Goal: Task Accomplishment & Management: Manage account settings

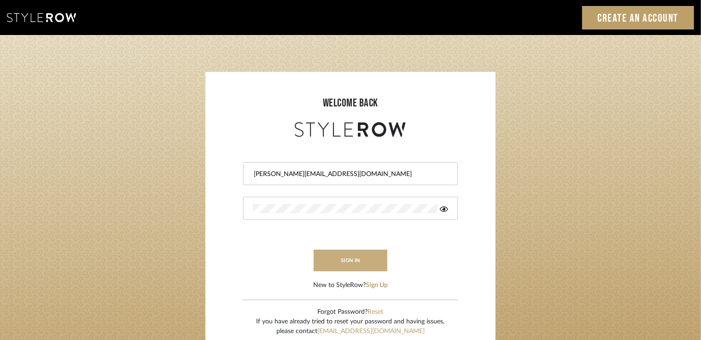
click at [336, 255] on button "sign in" at bounding box center [351, 261] width 74 height 22
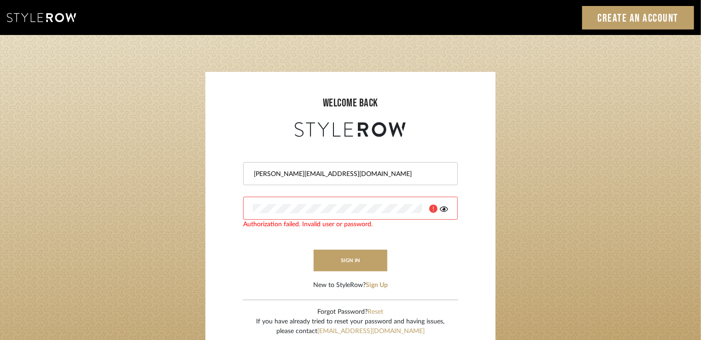
click at [32, 186] on login-page "welcome back [PERSON_NAME][EMAIL_ADDRESS][DOMAIN_NAME] Authorization failed. In…" at bounding box center [350, 201] width 701 height 333
click at [443, 209] on icon at bounding box center [444, 209] width 8 height 6
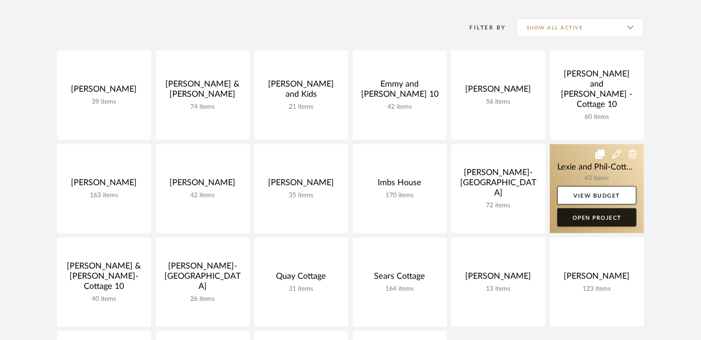
scroll to position [184, 0]
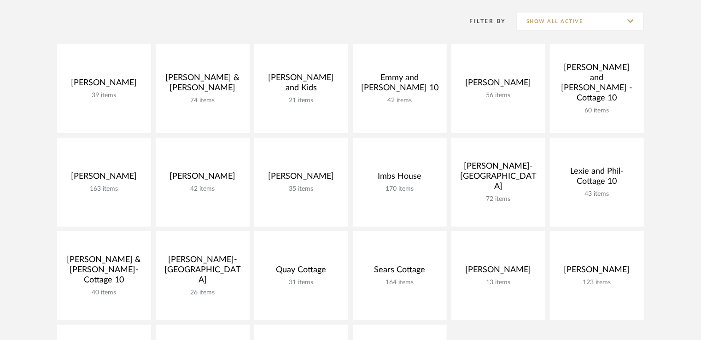
drag, startPoint x: 508, startPoint y: 305, endPoint x: 539, endPoint y: 335, distance: 42.7
click at [0, 0] on link "Open Project" at bounding box center [0, 0] width 0 height 0
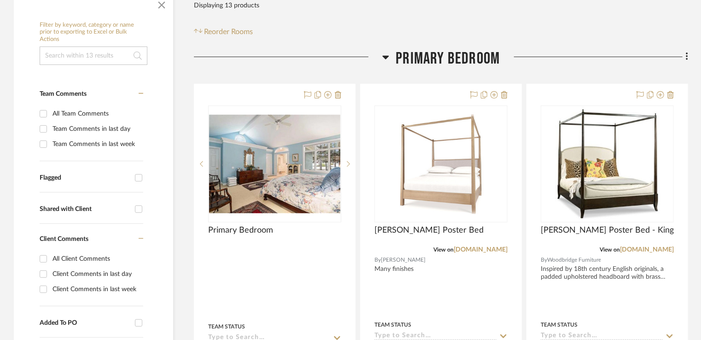
scroll to position [184, 0]
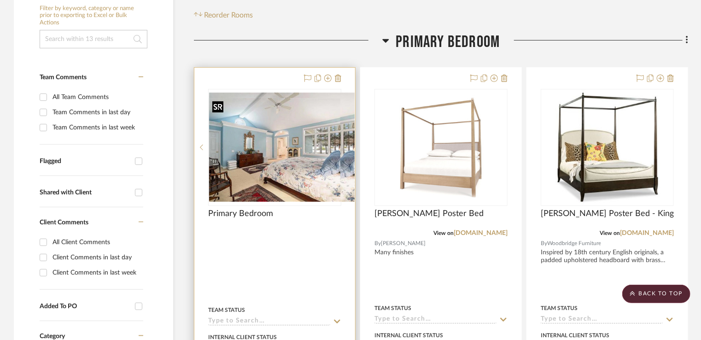
click at [250, 136] on div at bounding box center [274, 147] width 133 height 117
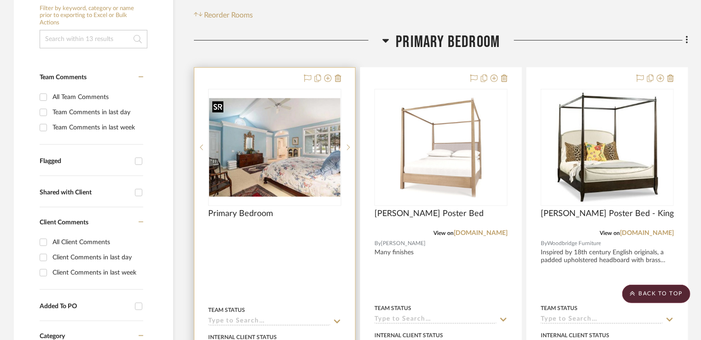
click at [316, 142] on img "0" at bounding box center [274, 147] width 131 height 99
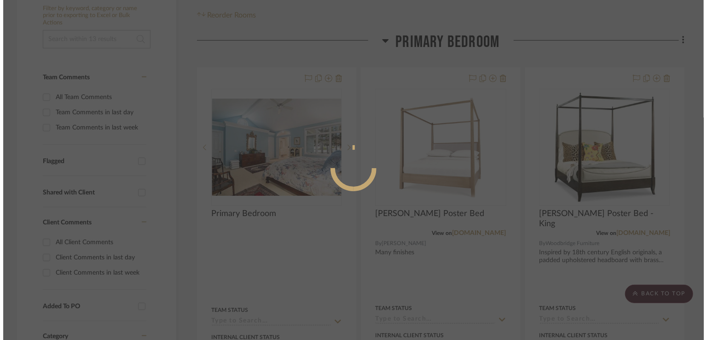
scroll to position [0, 0]
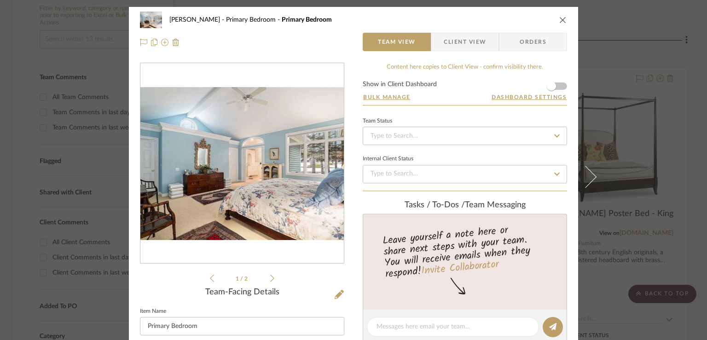
click at [270, 276] on icon at bounding box center [272, 278] width 4 height 8
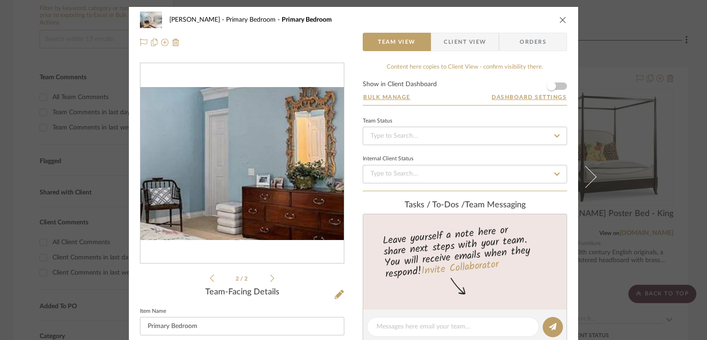
click at [250, 164] on img "1" at bounding box center [242, 163] width 204 height 153
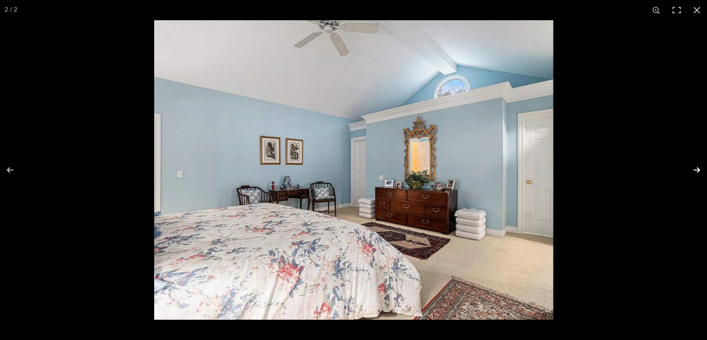
click at [698, 169] on button at bounding box center [691, 170] width 32 height 46
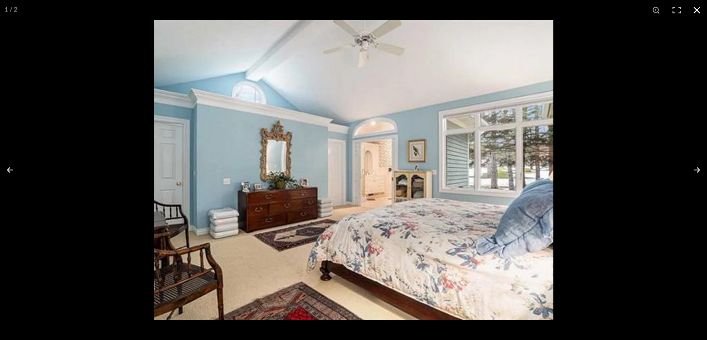
click at [695, 9] on button at bounding box center [697, 10] width 20 height 20
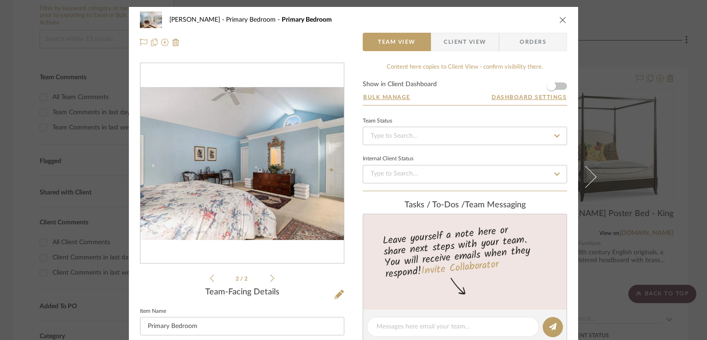
click at [561, 17] on icon "close" at bounding box center [563, 19] width 7 height 7
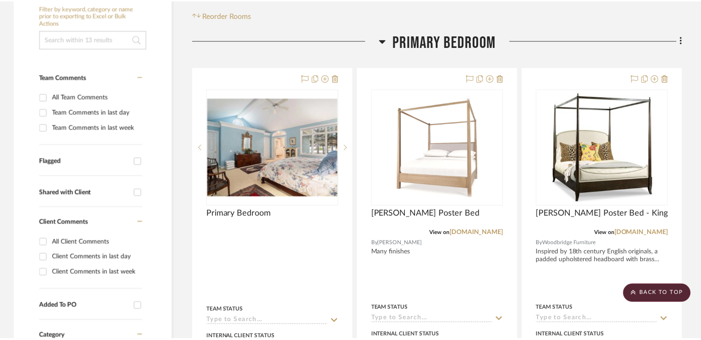
scroll to position [184, 0]
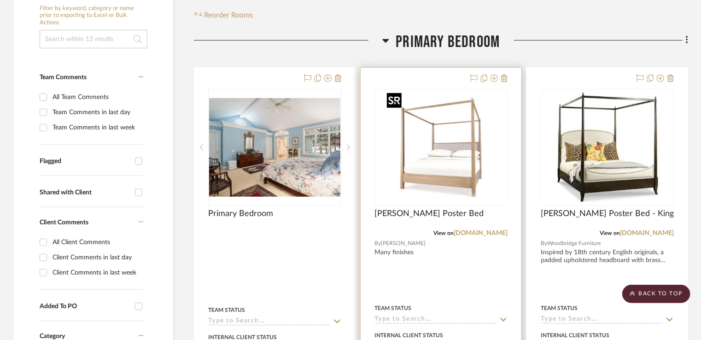
click at [454, 142] on div at bounding box center [440, 147] width 133 height 117
click at [423, 177] on img "0" at bounding box center [441, 147] width 115 height 115
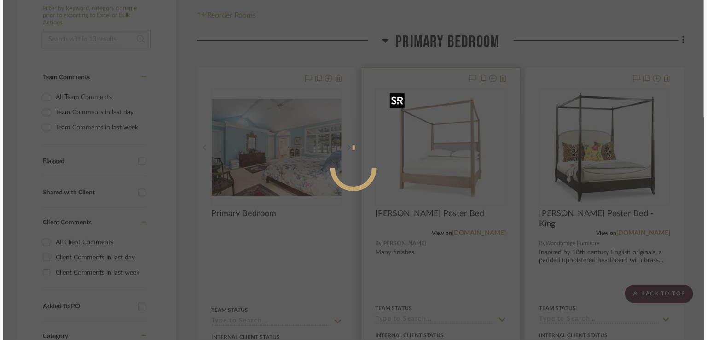
scroll to position [0, 0]
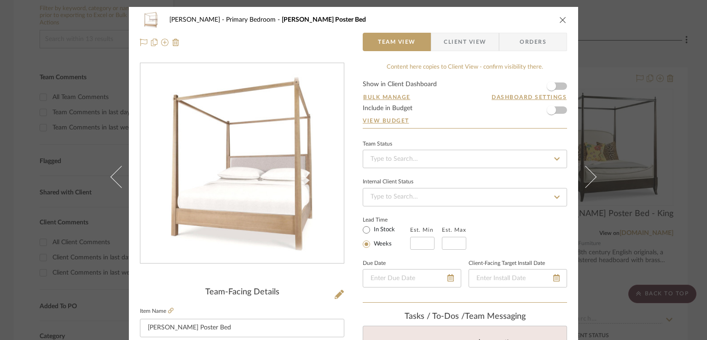
drag, startPoint x: 560, startPoint y: 17, endPoint x: 559, endPoint y: 48, distance: 31.3
click at [560, 17] on icon "close" at bounding box center [563, 19] width 7 height 7
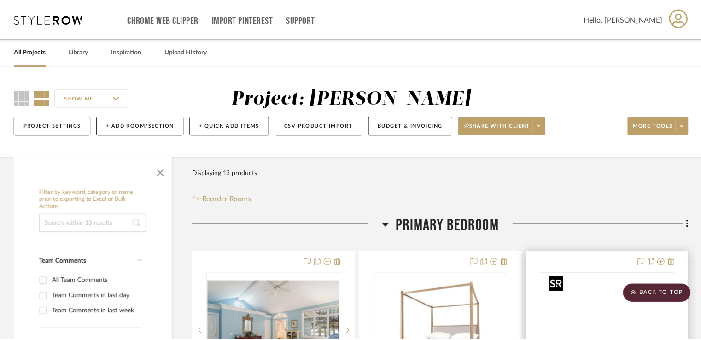
scroll to position [184, 0]
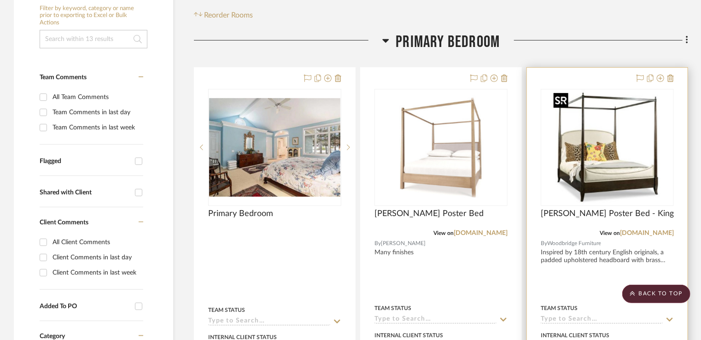
click at [613, 133] on img "0" at bounding box center [607, 147] width 115 height 115
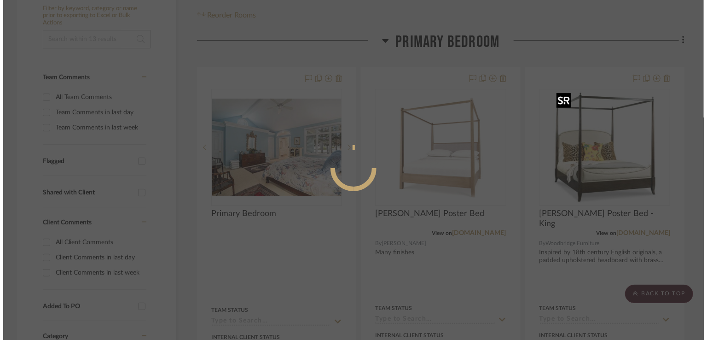
scroll to position [0, 0]
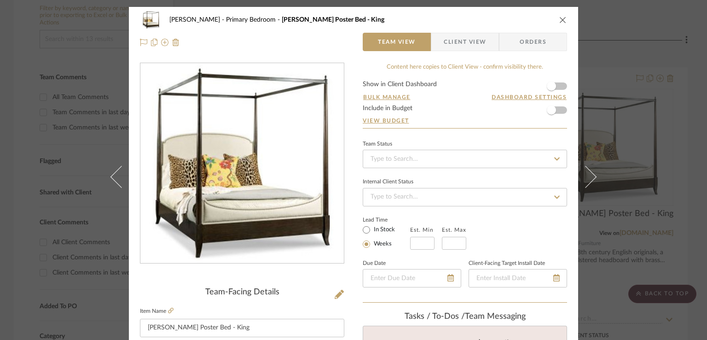
click at [561, 20] on icon "close" at bounding box center [563, 19] width 7 height 7
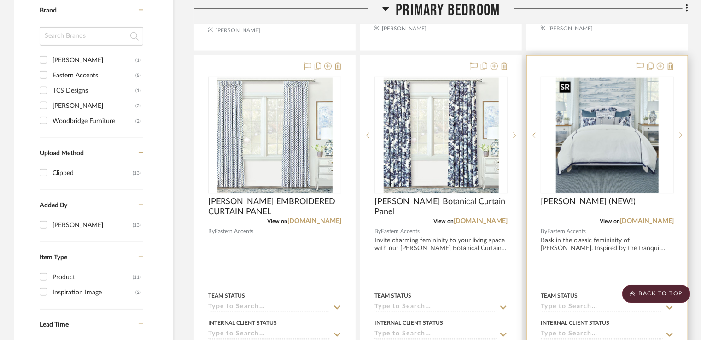
scroll to position [645, 0]
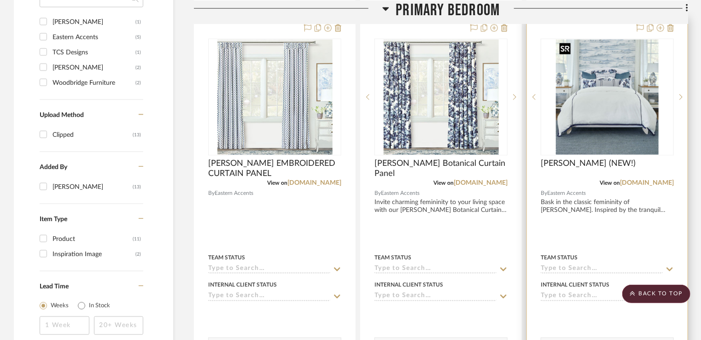
click at [629, 91] on img "0" at bounding box center [607, 97] width 103 height 115
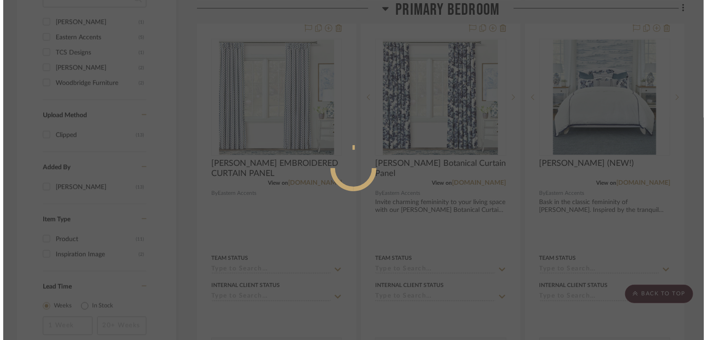
scroll to position [0, 0]
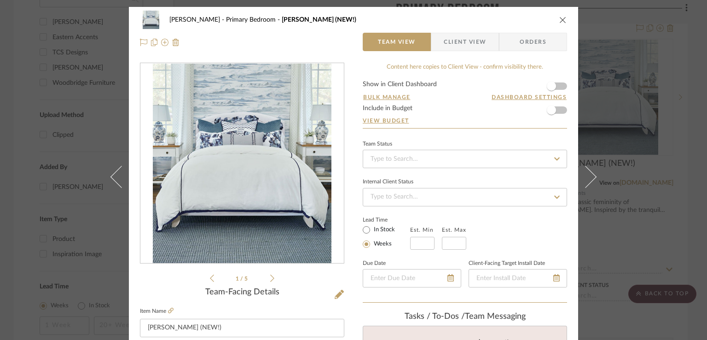
click at [141, 161] on div "0" at bounding box center [242, 164] width 204 height 200
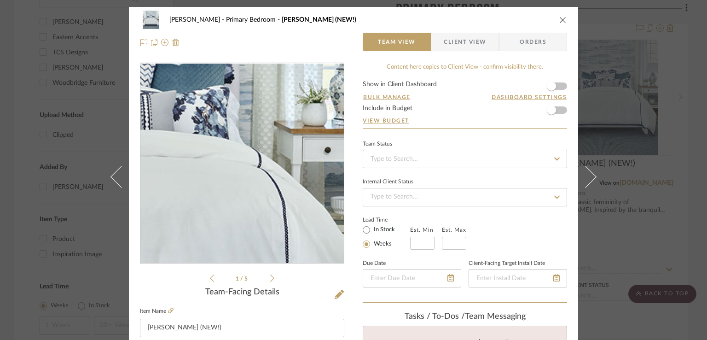
click at [283, 155] on img "0" at bounding box center [242, 164] width 179 height 200
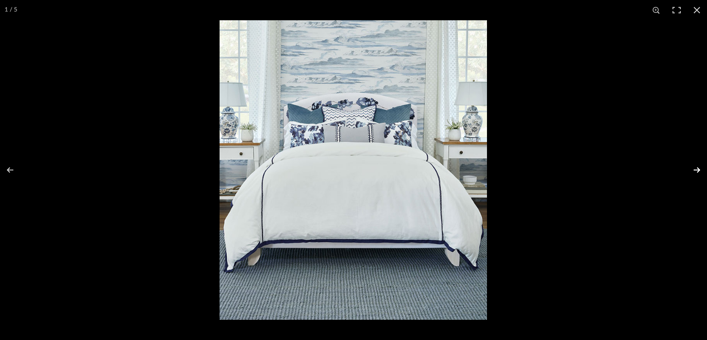
click at [699, 166] on button at bounding box center [691, 170] width 32 height 46
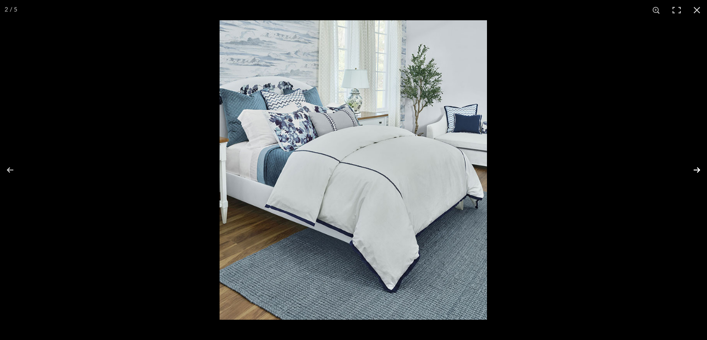
click at [699, 166] on button at bounding box center [691, 170] width 32 height 46
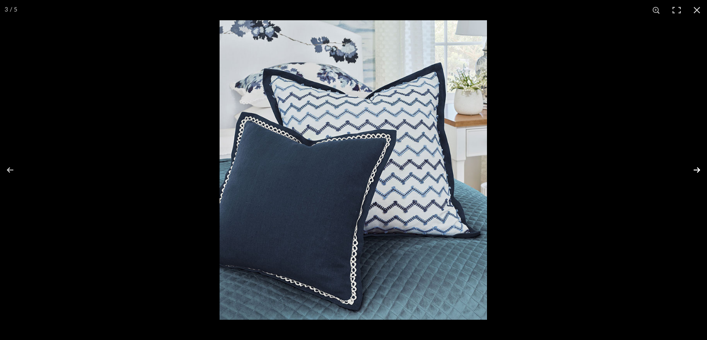
click at [698, 170] on button at bounding box center [691, 170] width 32 height 46
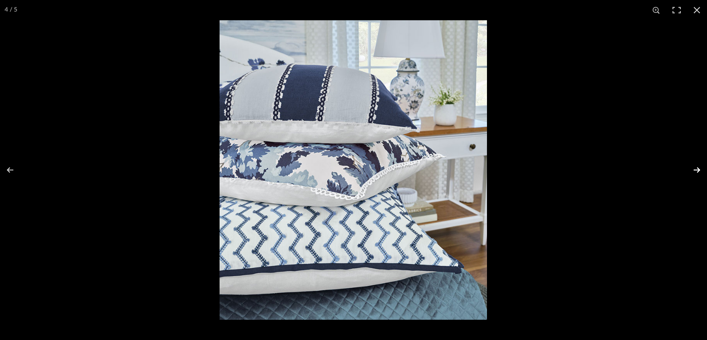
click at [700, 170] on button at bounding box center [691, 170] width 32 height 46
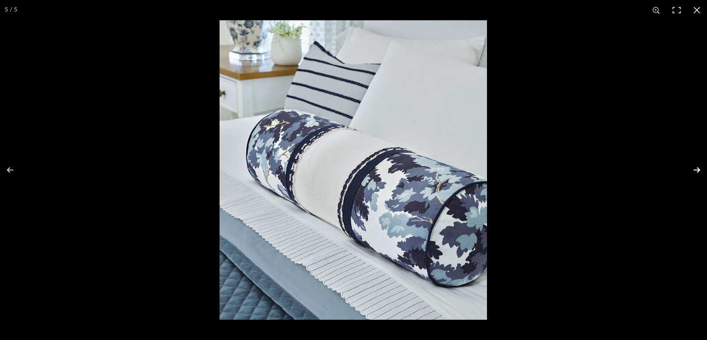
click at [697, 167] on button at bounding box center [691, 170] width 32 height 46
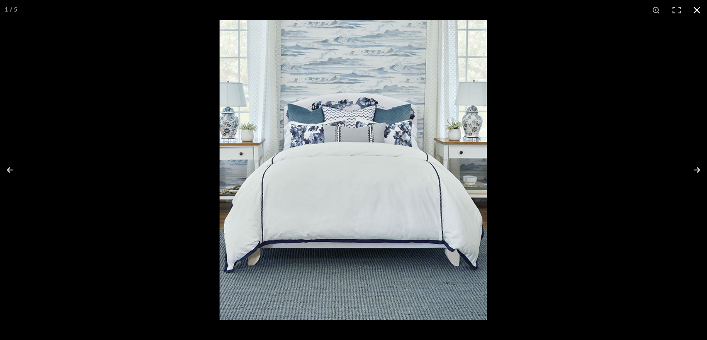
click at [699, 8] on button at bounding box center [697, 10] width 20 height 20
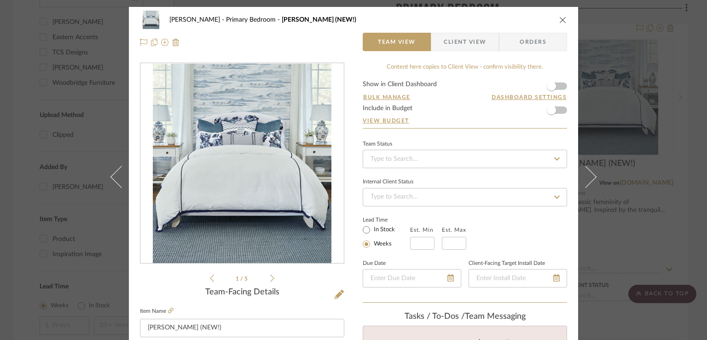
drag, startPoint x: 556, startPoint y: 18, endPoint x: 570, endPoint y: 23, distance: 15.2
click at [559, 18] on button "close" at bounding box center [563, 20] width 8 height 8
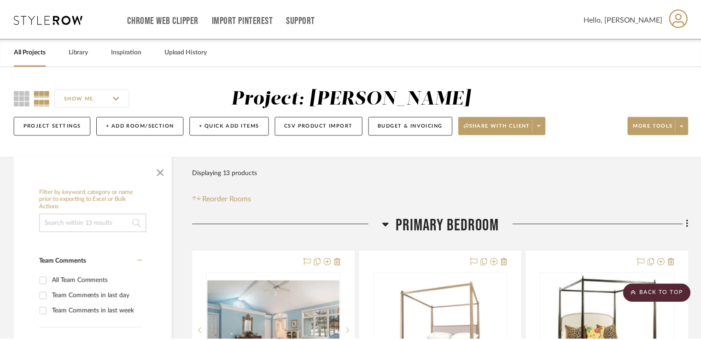
scroll to position [645, 0]
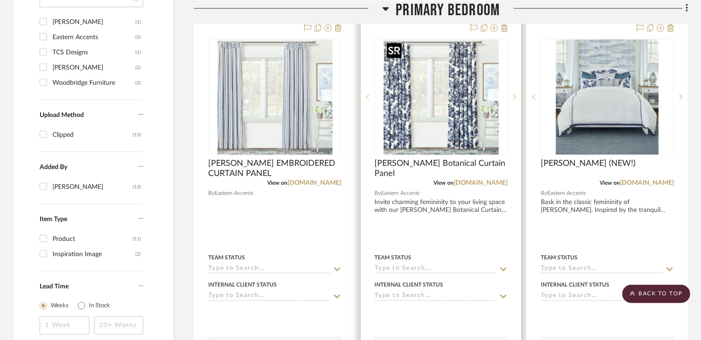
click at [438, 102] on img "0" at bounding box center [441, 97] width 115 height 115
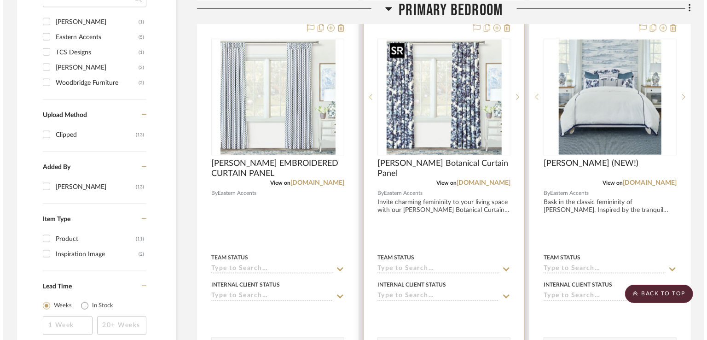
scroll to position [0, 0]
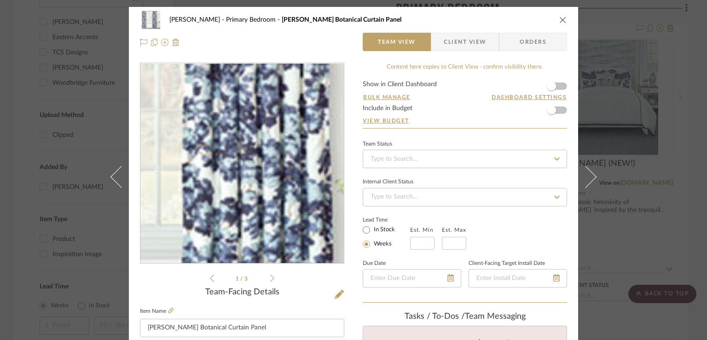
click at [272, 175] on img "0" at bounding box center [242, 164] width 200 height 200
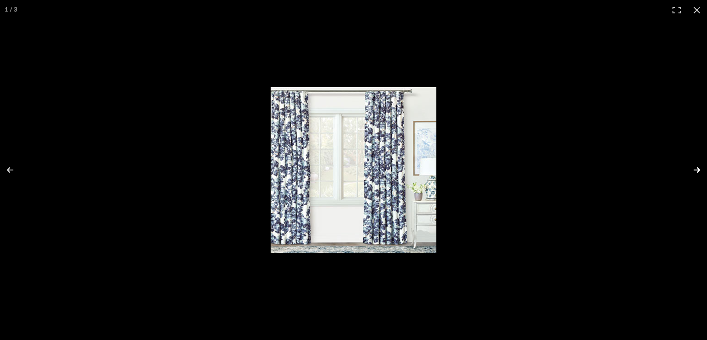
click at [698, 169] on button at bounding box center [691, 170] width 32 height 46
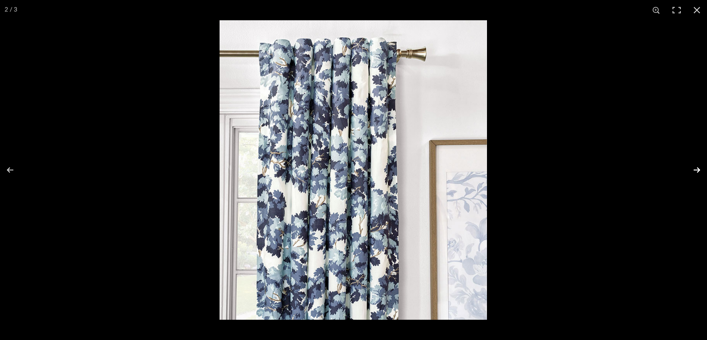
click at [696, 170] on button at bounding box center [691, 170] width 32 height 46
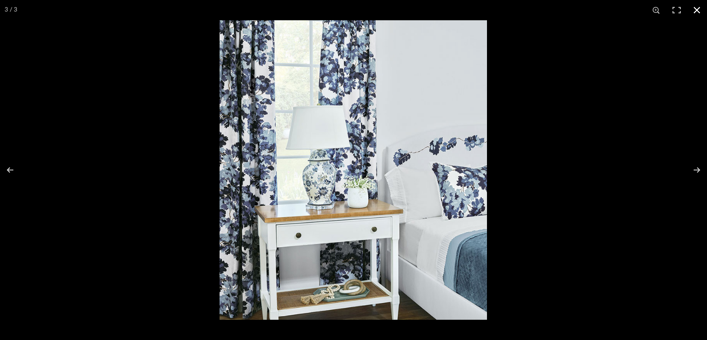
click at [699, 10] on button at bounding box center [697, 10] width 20 height 20
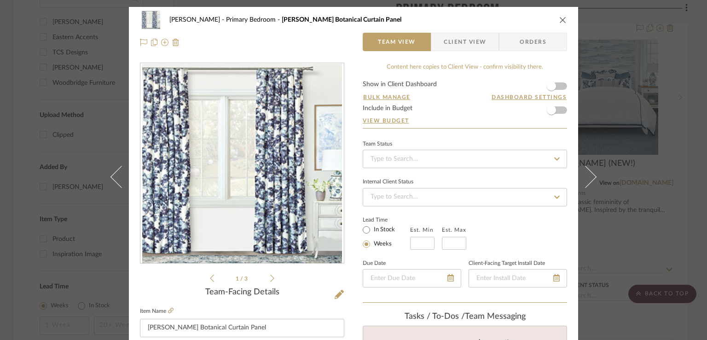
click at [684, 187] on div "Spinazze Primary Bedroom Beatrice Botanical Curtain Panel Team View Client View…" at bounding box center [353, 170] width 707 height 340
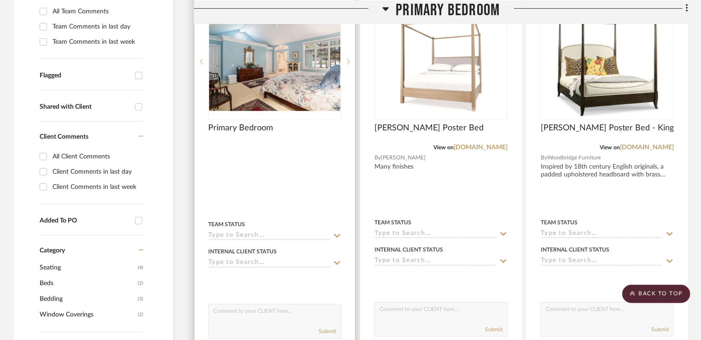
scroll to position [230, 0]
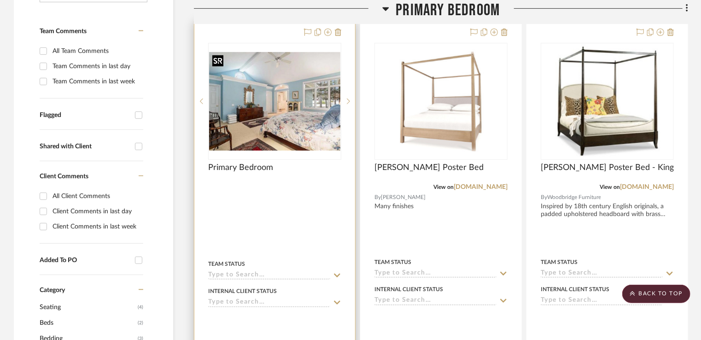
click at [275, 99] on img "0" at bounding box center [274, 101] width 131 height 99
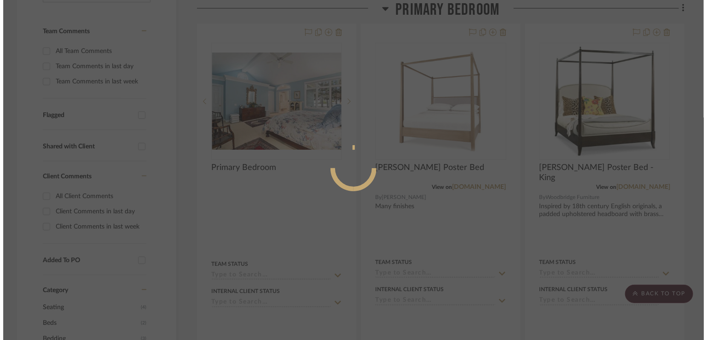
scroll to position [0, 0]
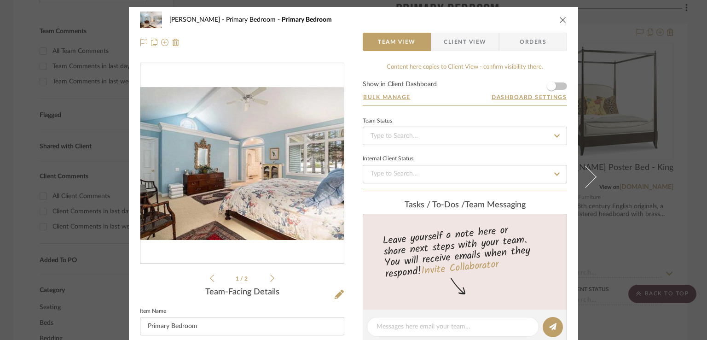
click at [307, 113] on img "0" at bounding box center [242, 163] width 204 height 153
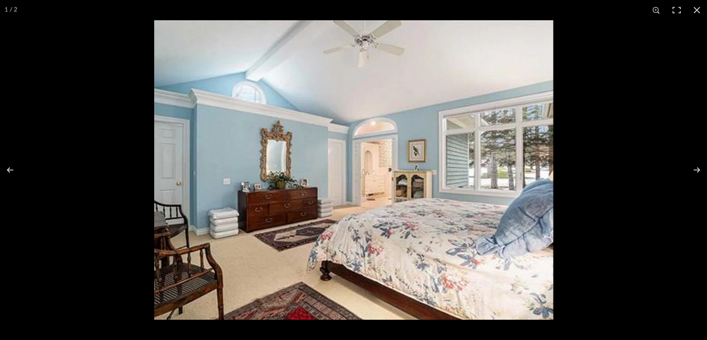
click at [483, 114] on img at bounding box center [353, 169] width 399 height 299
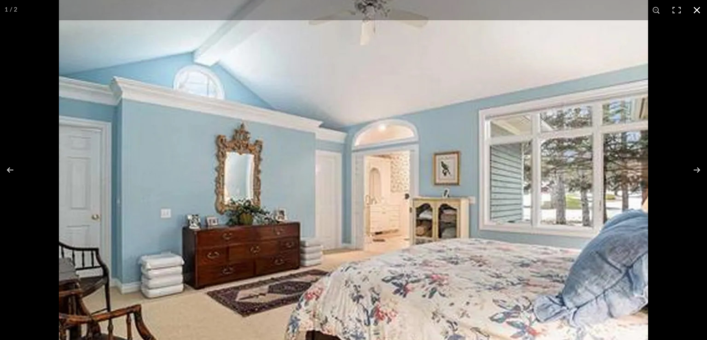
click at [697, 8] on button at bounding box center [697, 10] width 20 height 20
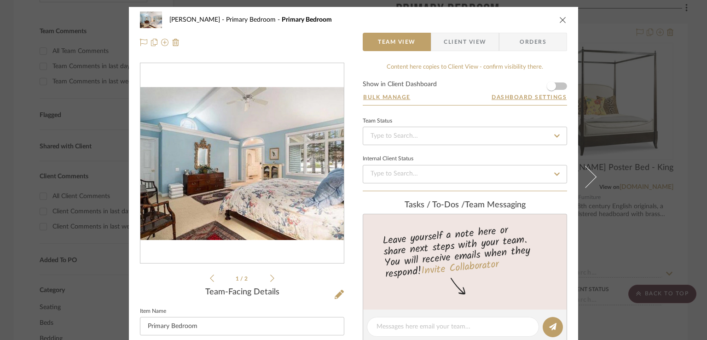
click at [270, 277] on icon at bounding box center [272, 278] width 4 height 8
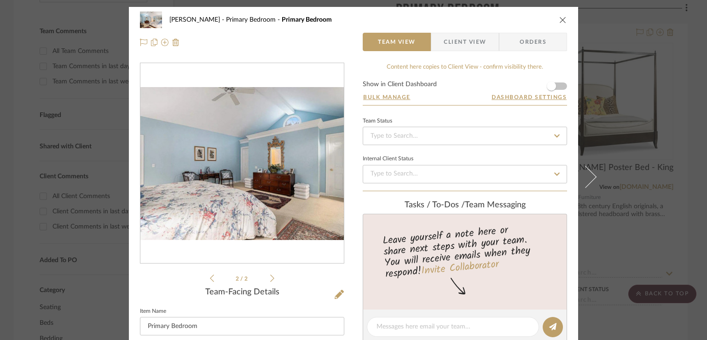
click at [210, 280] on icon at bounding box center [212, 278] width 4 height 8
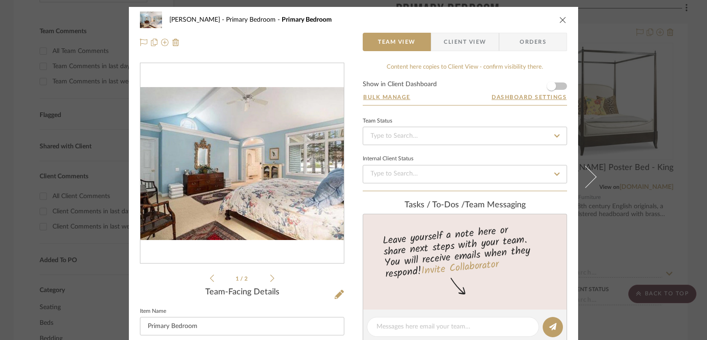
click at [560, 19] on icon "close" at bounding box center [563, 19] width 7 height 7
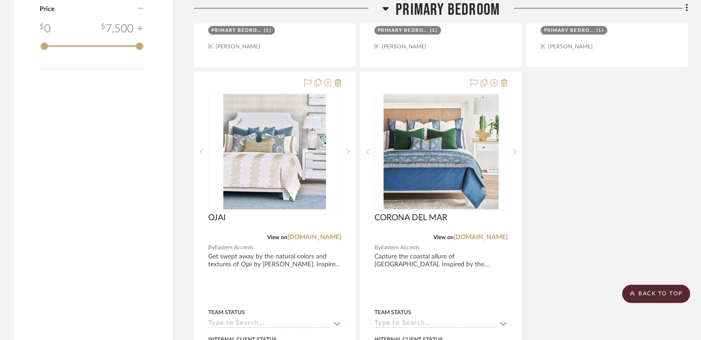
scroll to position [1013, 0]
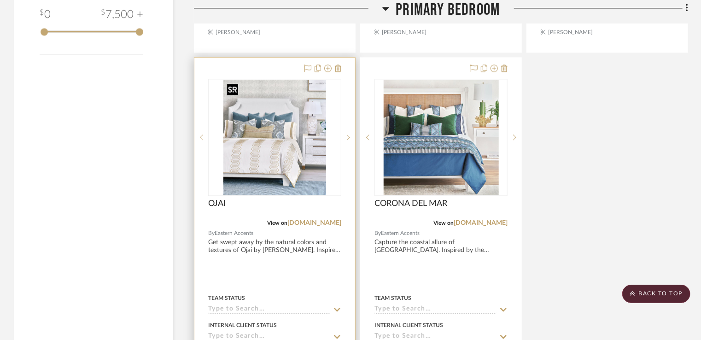
click at [253, 127] on img "0" at bounding box center [274, 137] width 103 height 115
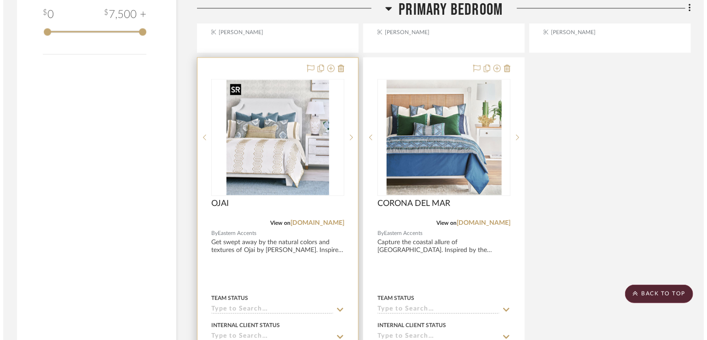
scroll to position [0, 0]
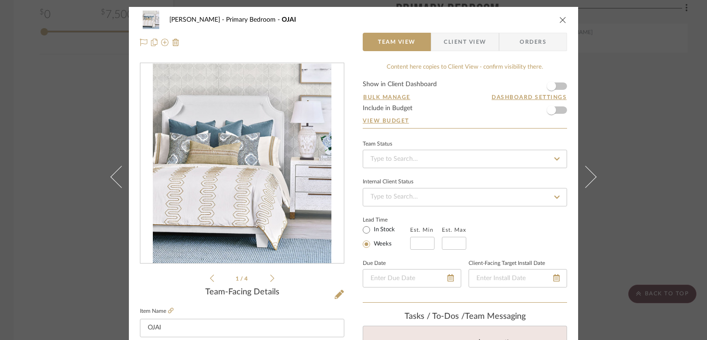
click at [304, 168] on img "0" at bounding box center [242, 164] width 179 height 200
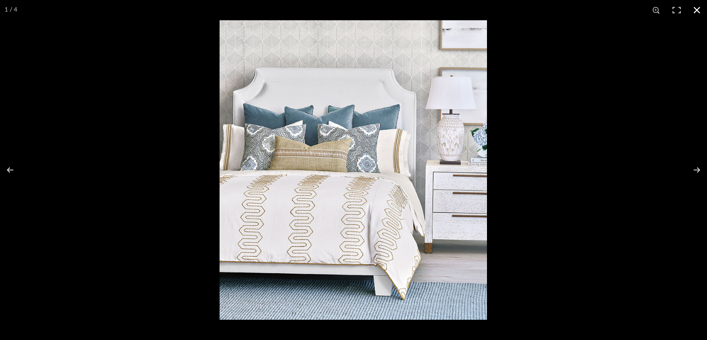
click at [696, 6] on button at bounding box center [697, 10] width 20 height 20
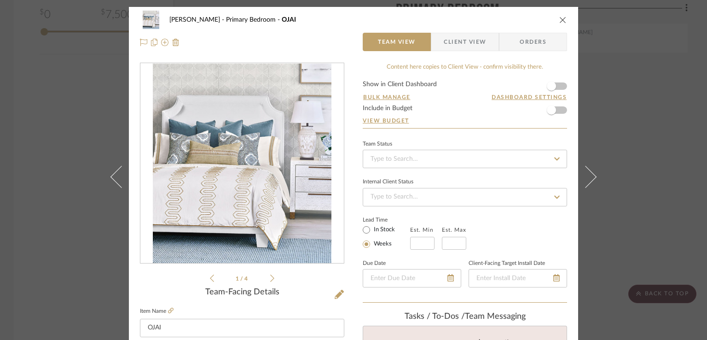
click at [560, 18] on icon "close" at bounding box center [563, 19] width 7 height 7
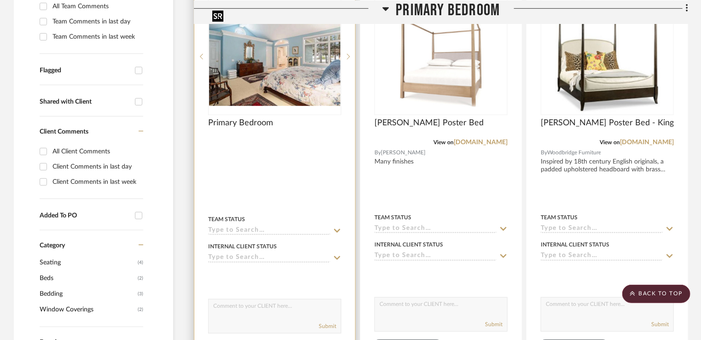
scroll to position [184, 0]
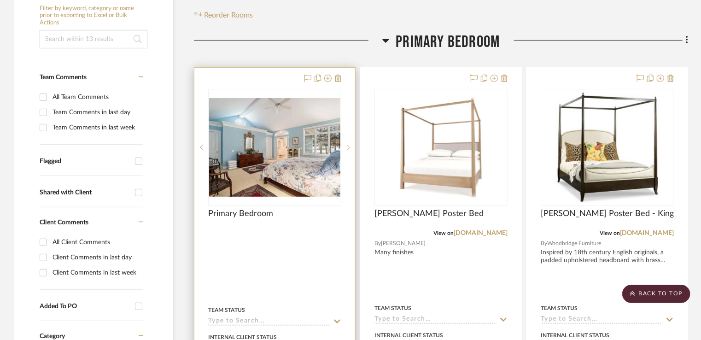
click at [349, 145] on icon at bounding box center [348, 147] width 3 height 6
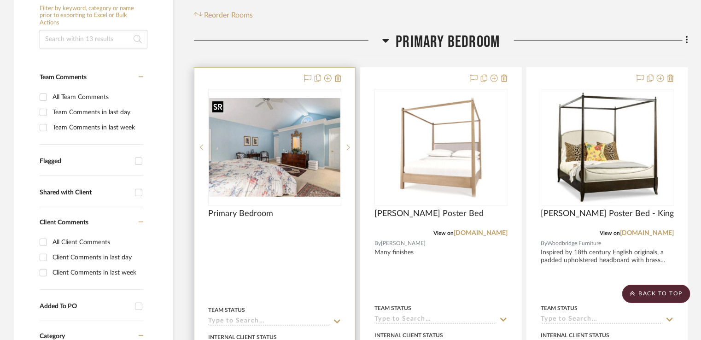
click at [311, 159] on img "1" at bounding box center [274, 147] width 131 height 99
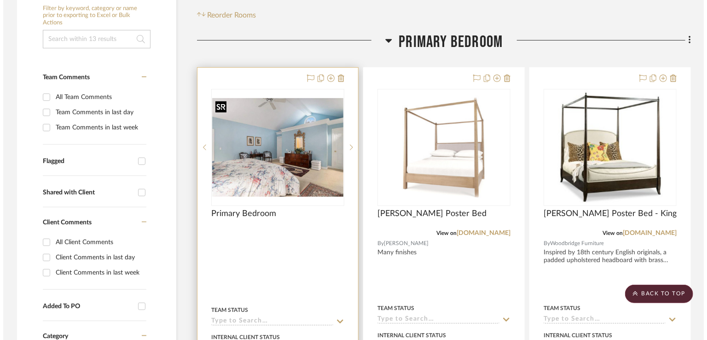
scroll to position [0, 0]
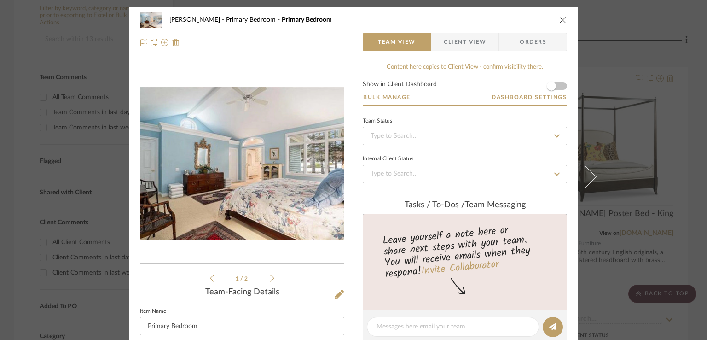
click at [263, 158] on img "0" at bounding box center [242, 163] width 204 height 153
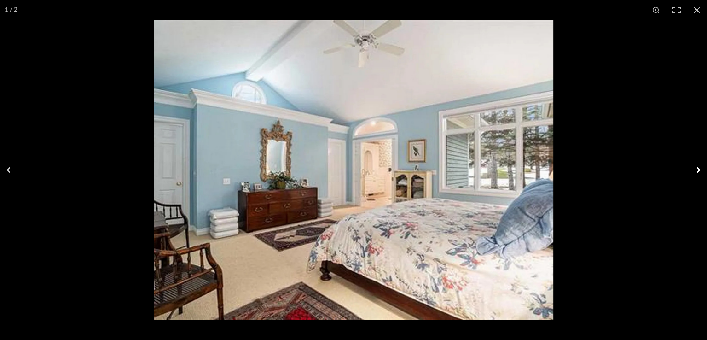
click at [697, 169] on button at bounding box center [691, 170] width 32 height 46
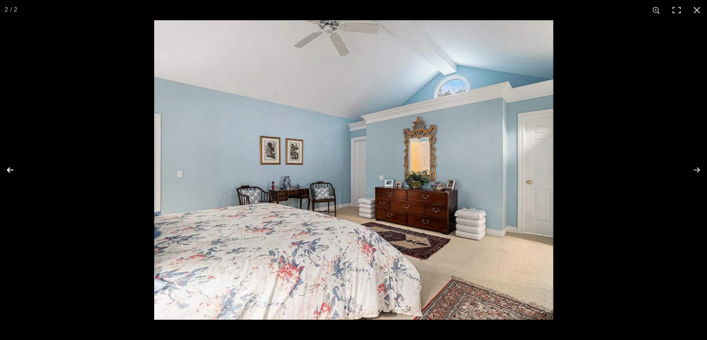
click at [11, 169] on button at bounding box center [16, 170] width 32 height 46
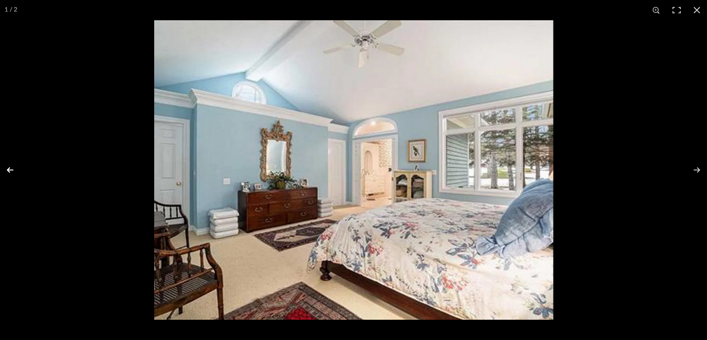
click at [9, 166] on button at bounding box center [16, 170] width 32 height 46
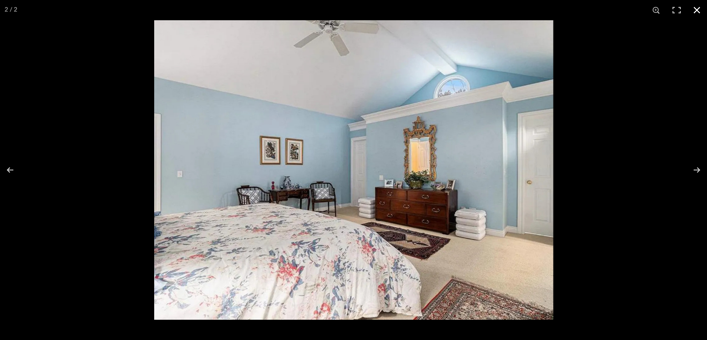
click at [694, 9] on button at bounding box center [697, 10] width 20 height 20
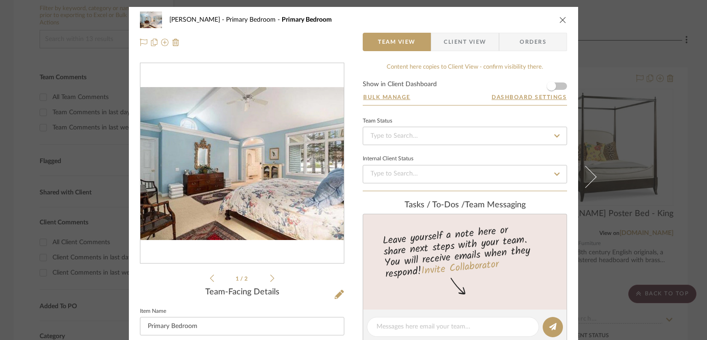
click at [560, 20] on icon "close" at bounding box center [563, 19] width 7 height 7
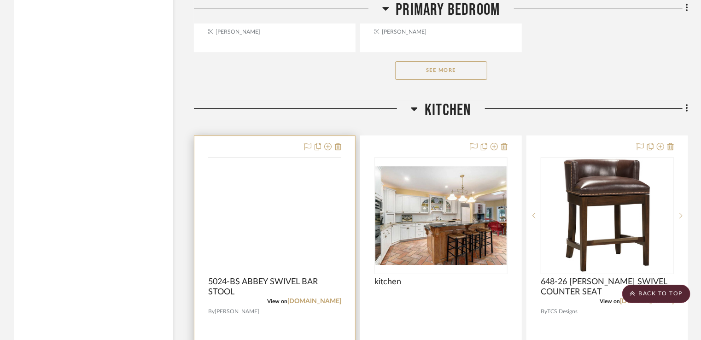
scroll to position [1428, 0]
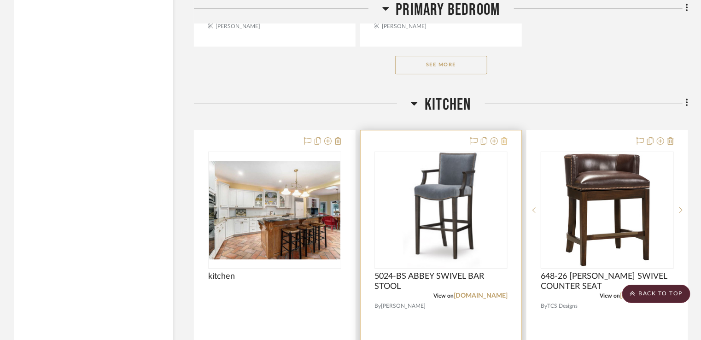
click at [505, 141] on icon at bounding box center [504, 140] width 6 height 7
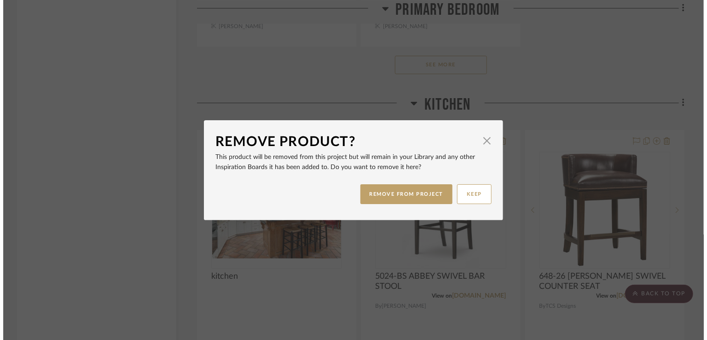
scroll to position [0, 0]
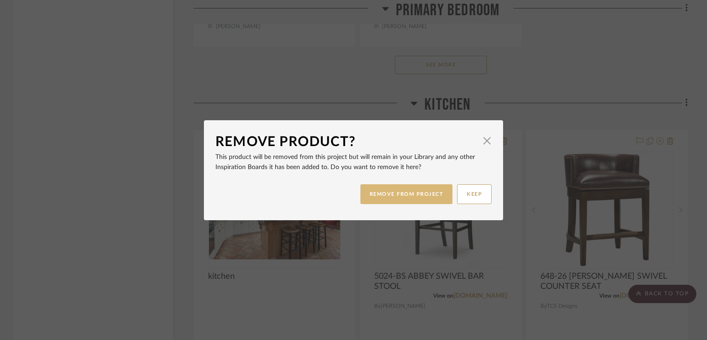
click at [398, 184] on button "REMOVE FROM PROJECT" at bounding box center [407, 194] width 93 height 20
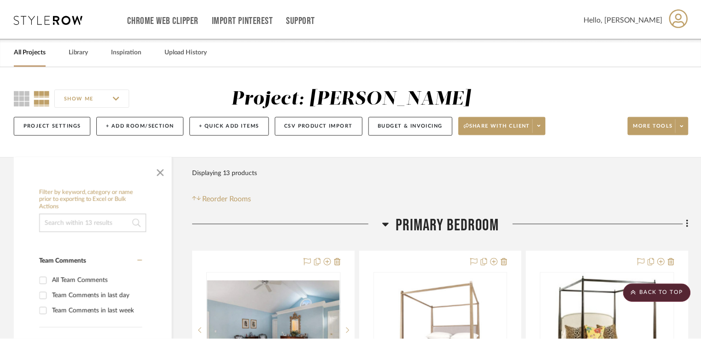
scroll to position [1428, 0]
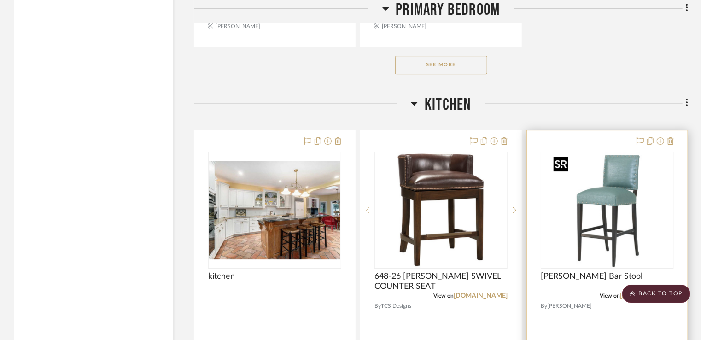
click at [640, 231] on img "0" at bounding box center [607, 209] width 115 height 115
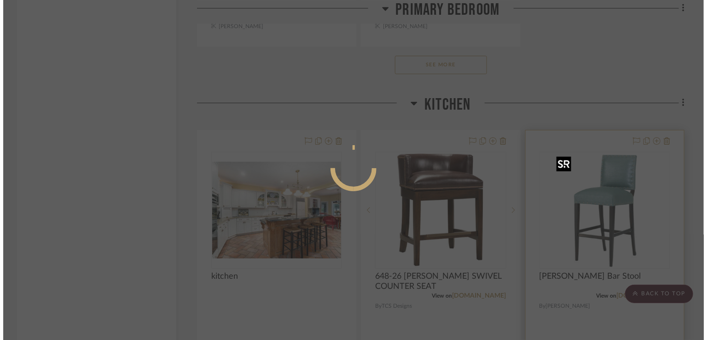
scroll to position [0, 0]
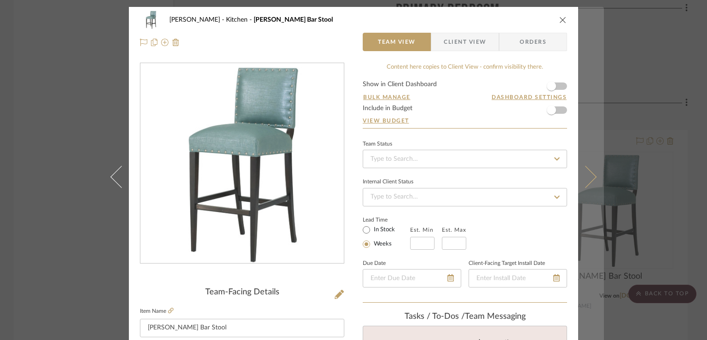
click at [587, 177] on icon at bounding box center [586, 177] width 22 height 22
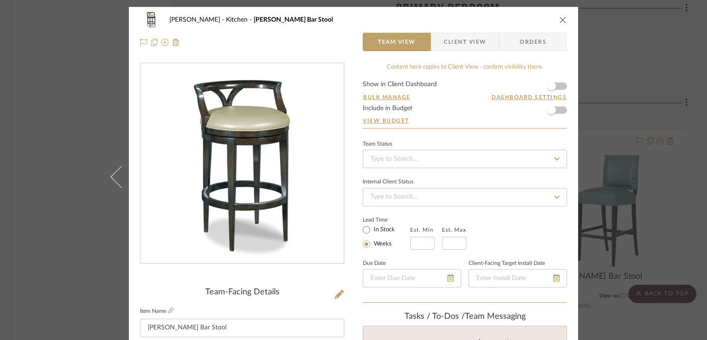
click at [560, 17] on icon "close" at bounding box center [563, 19] width 7 height 7
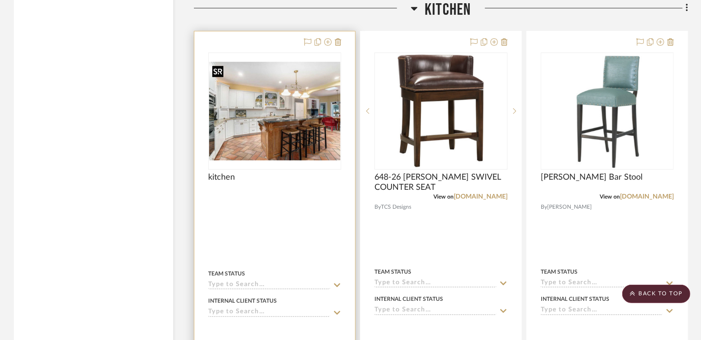
scroll to position [1520, 0]
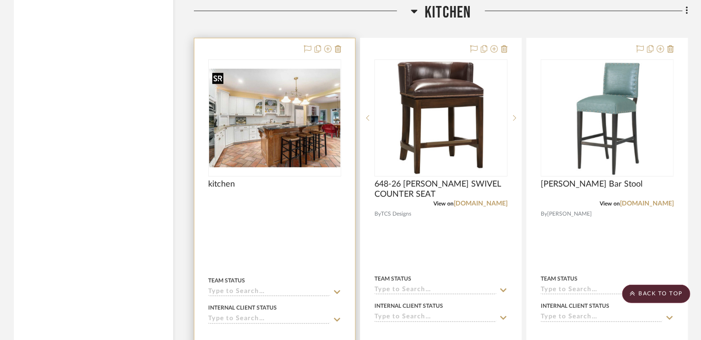
click at [313, 134] on img "0" at bounding box center [274, 118] width 131 height 99
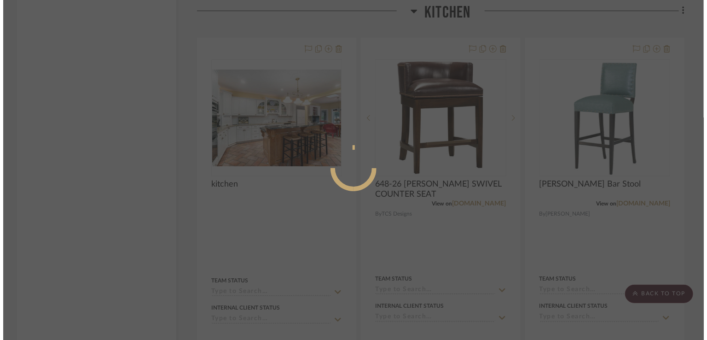
scroll to position [0, 0]
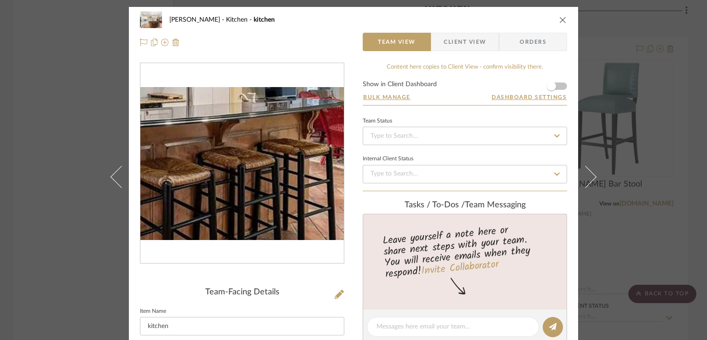
click at [288, 192] on img "0" at bounding box center [242, 163] width 204 height 153
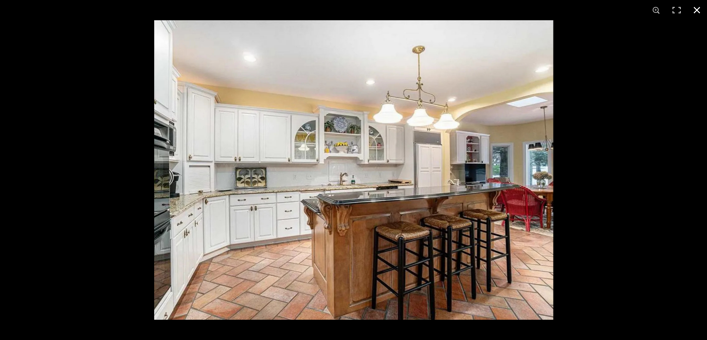
click at [695, 10] on button at bounding box center [697, 10] width 20 height 20
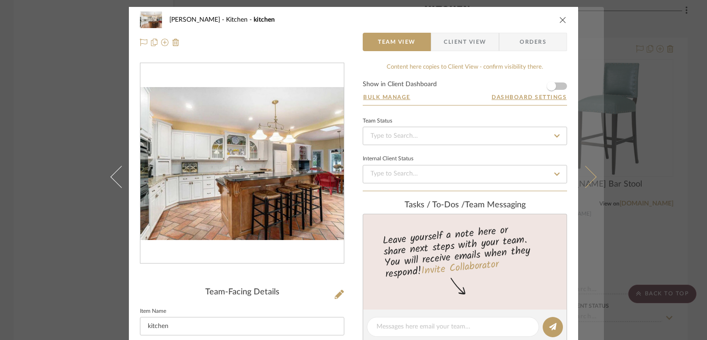
click at [580, 174] on icon at bounding box center [586, 177] width 22 height 22
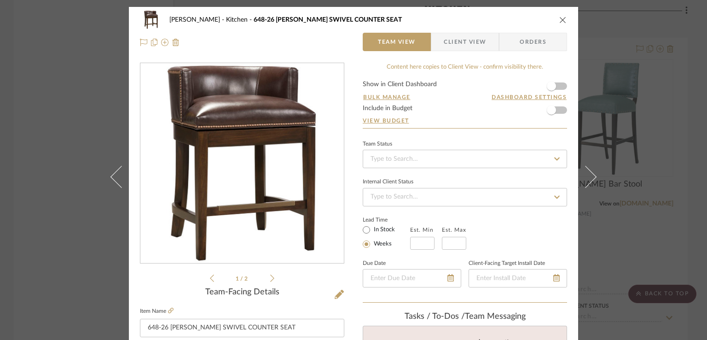
click at [560, 21] on icon "close" at bounding box center [563, 19] width 7 height 7
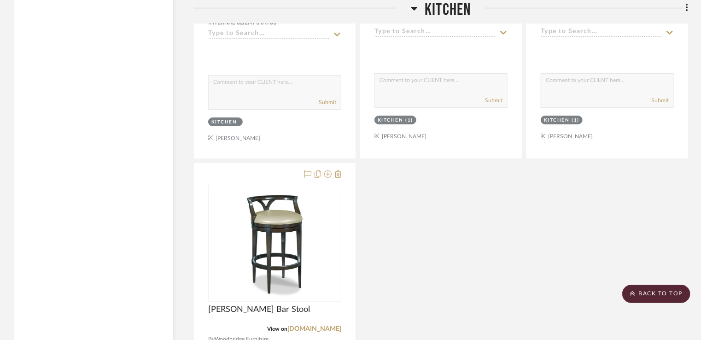
scroll to position [1888, 0]
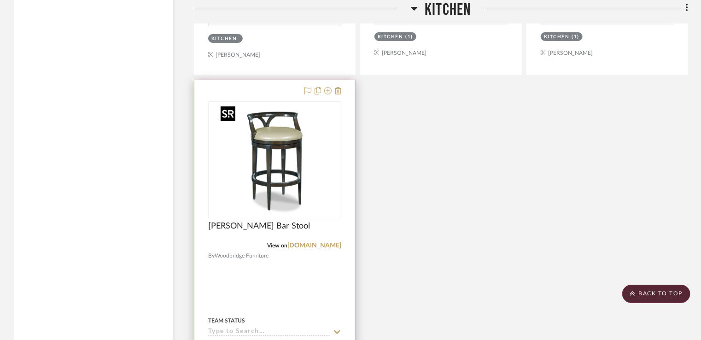
click at [278, 137] on img "0" at bounding box center [274, 159] width 115 height 115
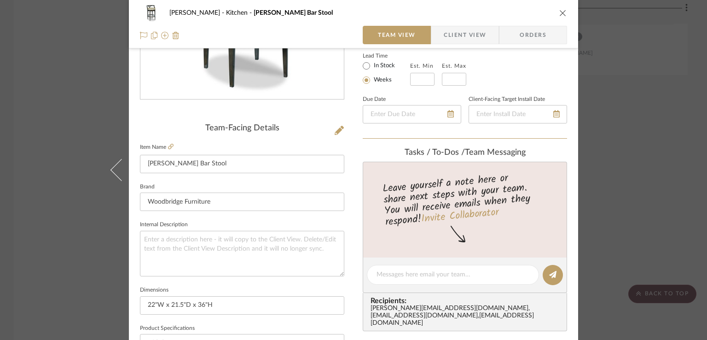
scroll to position [230, 0]
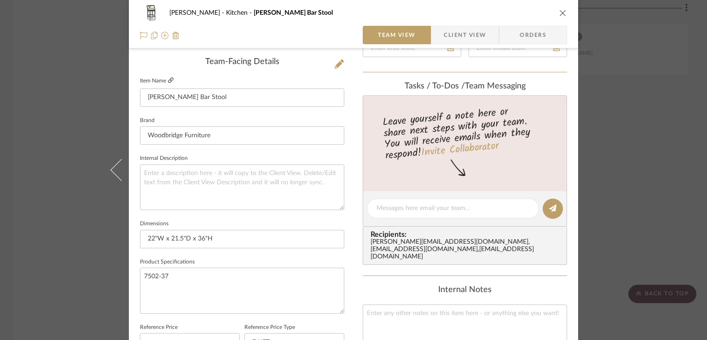
click at [168, 81] on icon at bounding box center [171, 80] width 6 height 6
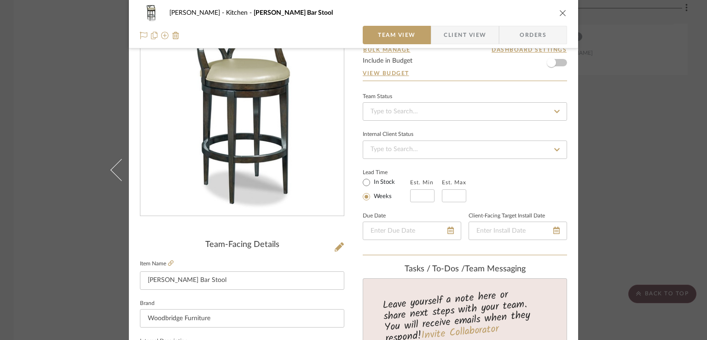
scroll to position [46, 0]
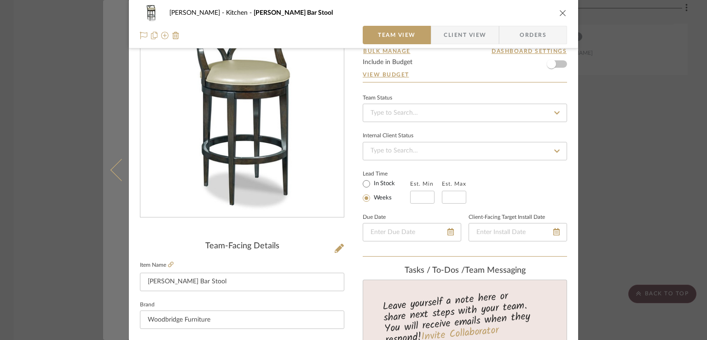
click at [114, 164] on icon at bounding box center [122, 170] width 22 height 22
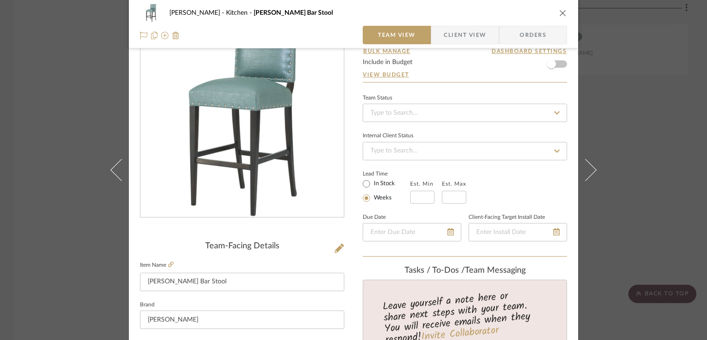
drag, startPoint x: 635, startPoint y: 39, endPoint x: 642, endPoint y: 47, distance: 10.4
click at [636, 39] on div "Spinazze Kitchen Avery Bar Stool Team View Client View Orders Team-Facing Detai…" at bounding box center [353, 170] width 707 height 340
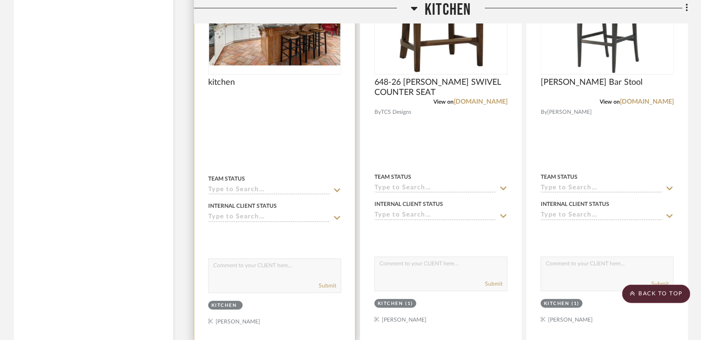
scroll to position [1612, 0]
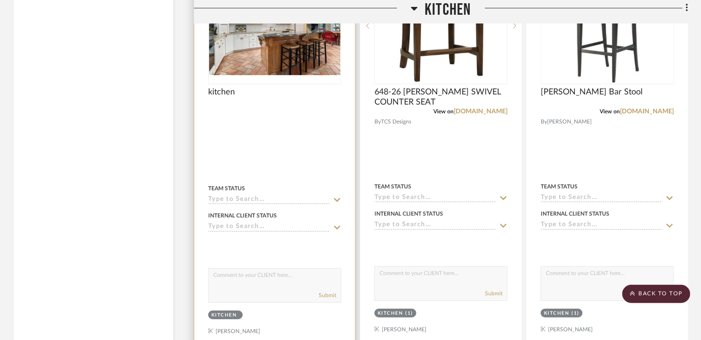
click at [315, 70] on img "0" at bounding box center [274, 26] width 131 height 99
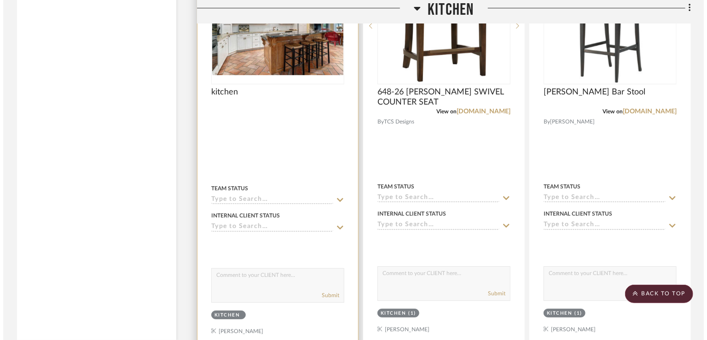
scroll to position [0, 0]
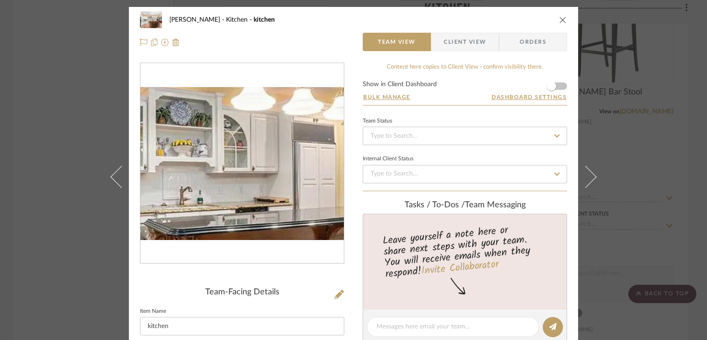
click at [253, 157] on img "0" at bounding box center [242, 163] width 204 height 153
